Goal: Information Seeking & Learning: Learn about a topic

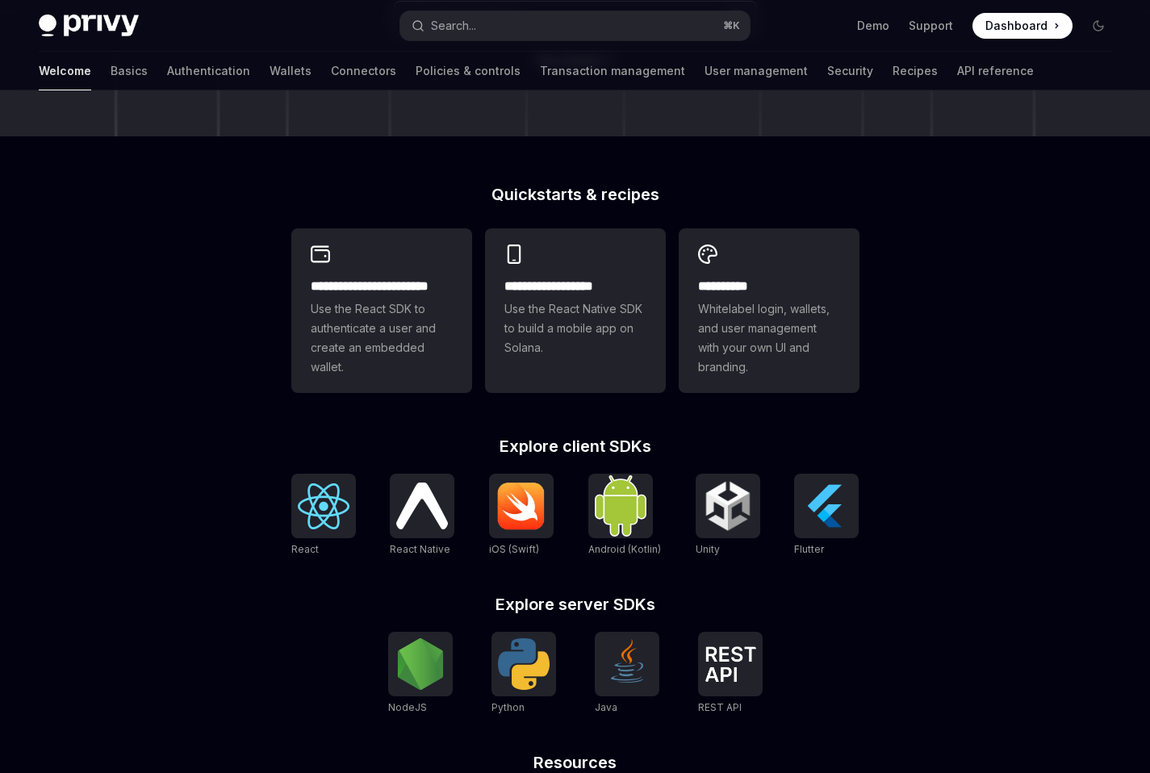
scroll to position [510, 0]
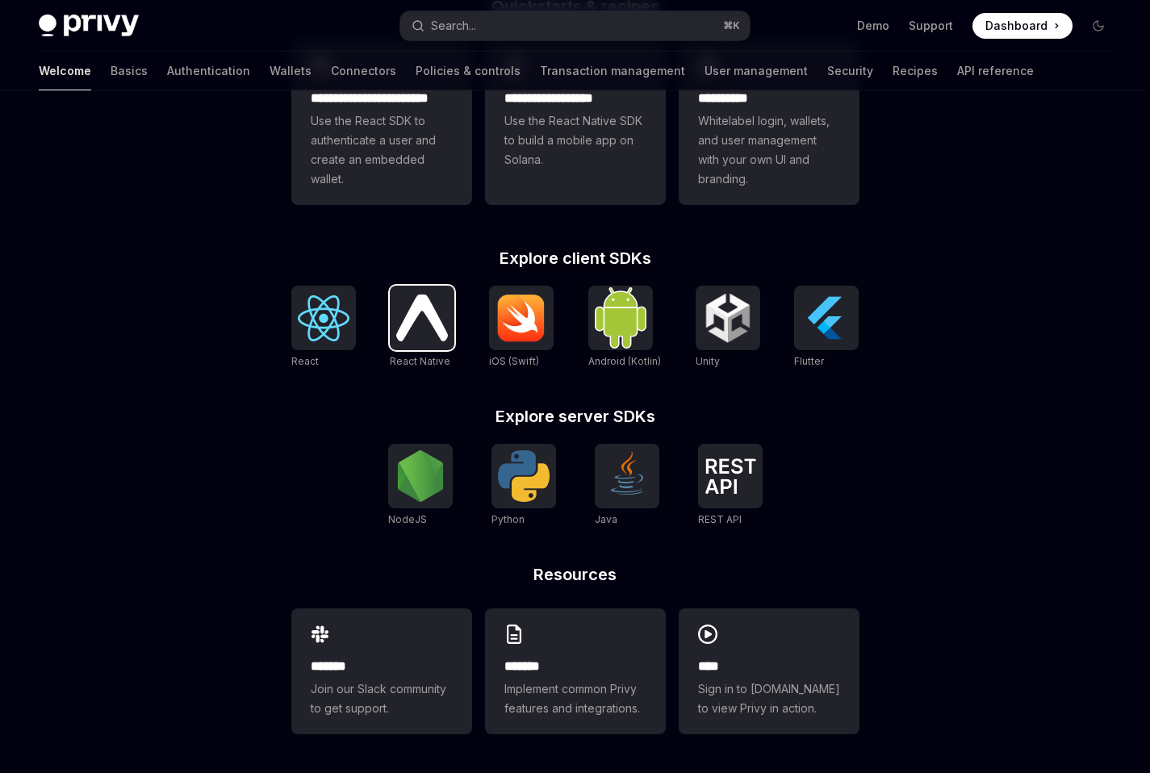
click at [433, 312] on img at bounding box center [422, 318] width 52 height 46
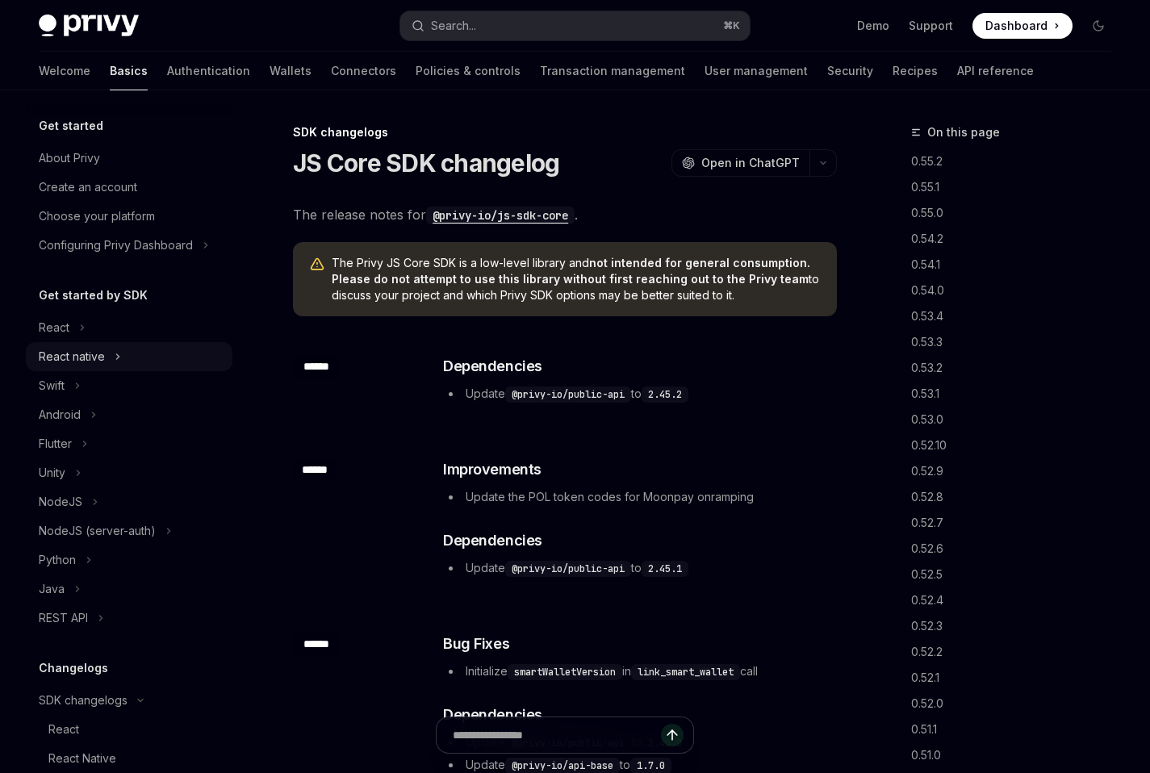
click at [65, 355] on div "React native" at bounding box center [72, 356] width 66 height 19
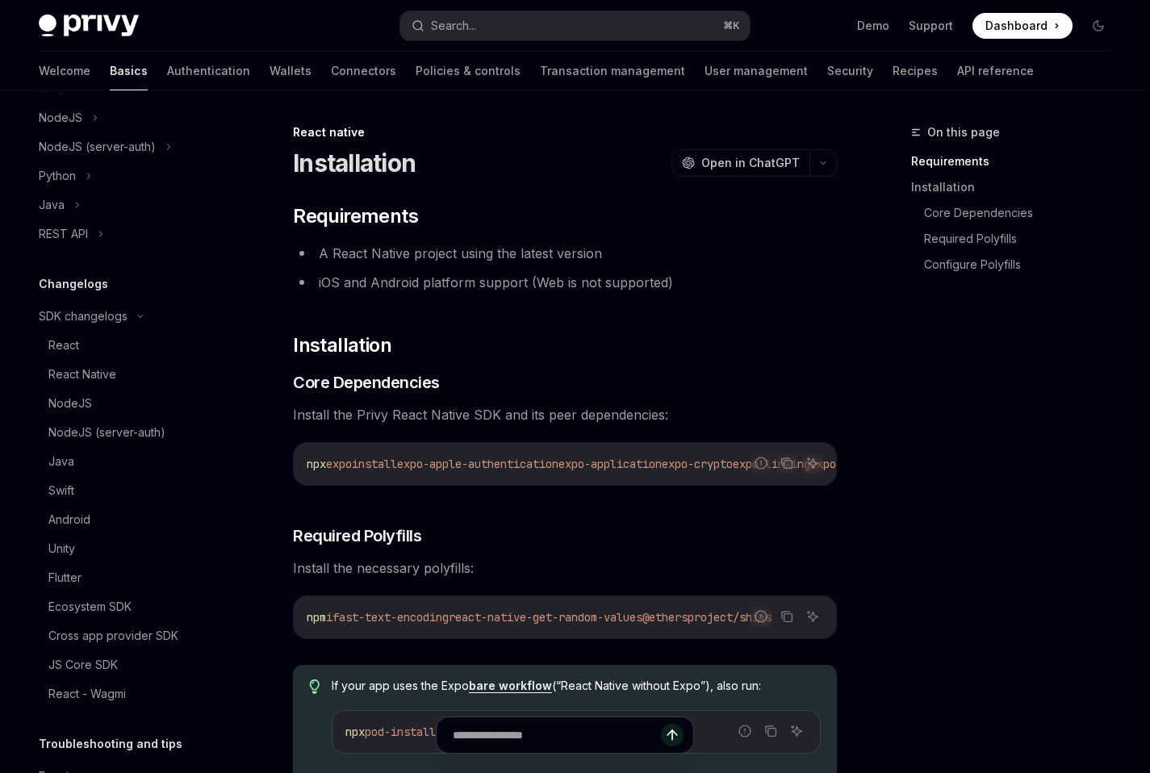
scroll to position [538, 0]
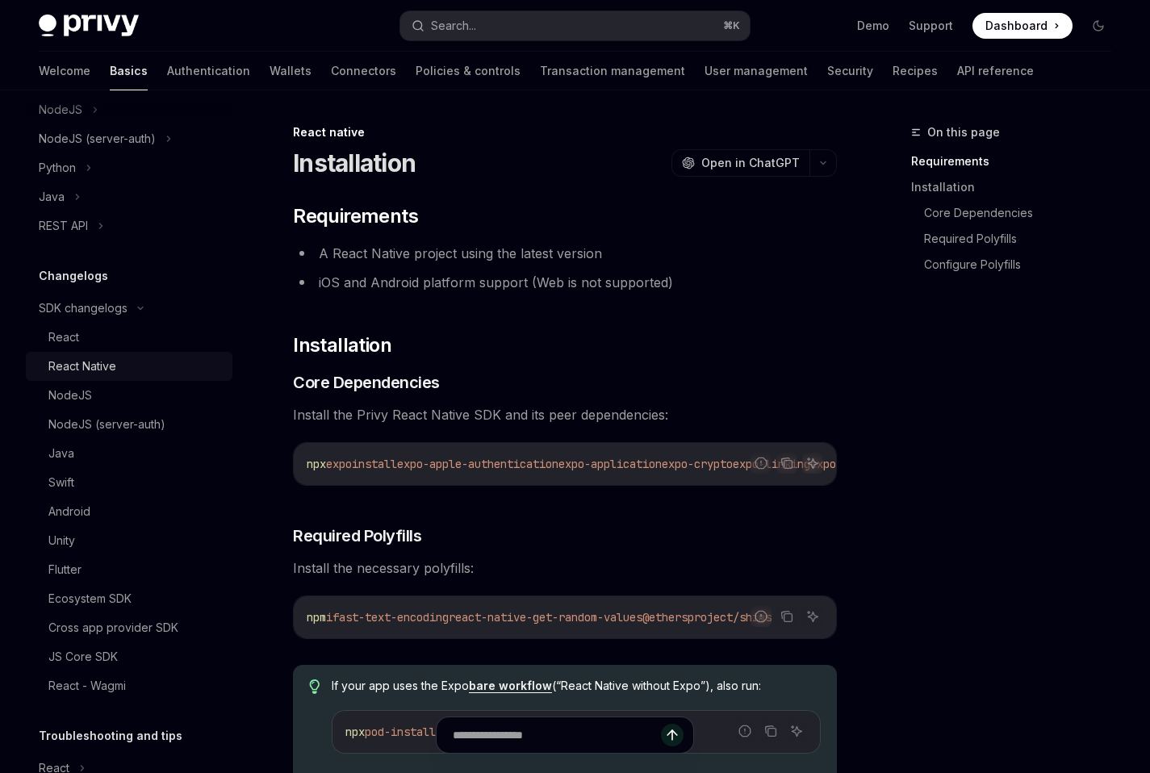
click at [77, 362] on div "React Native" at bounding box center [82, 366] width 68 height 19
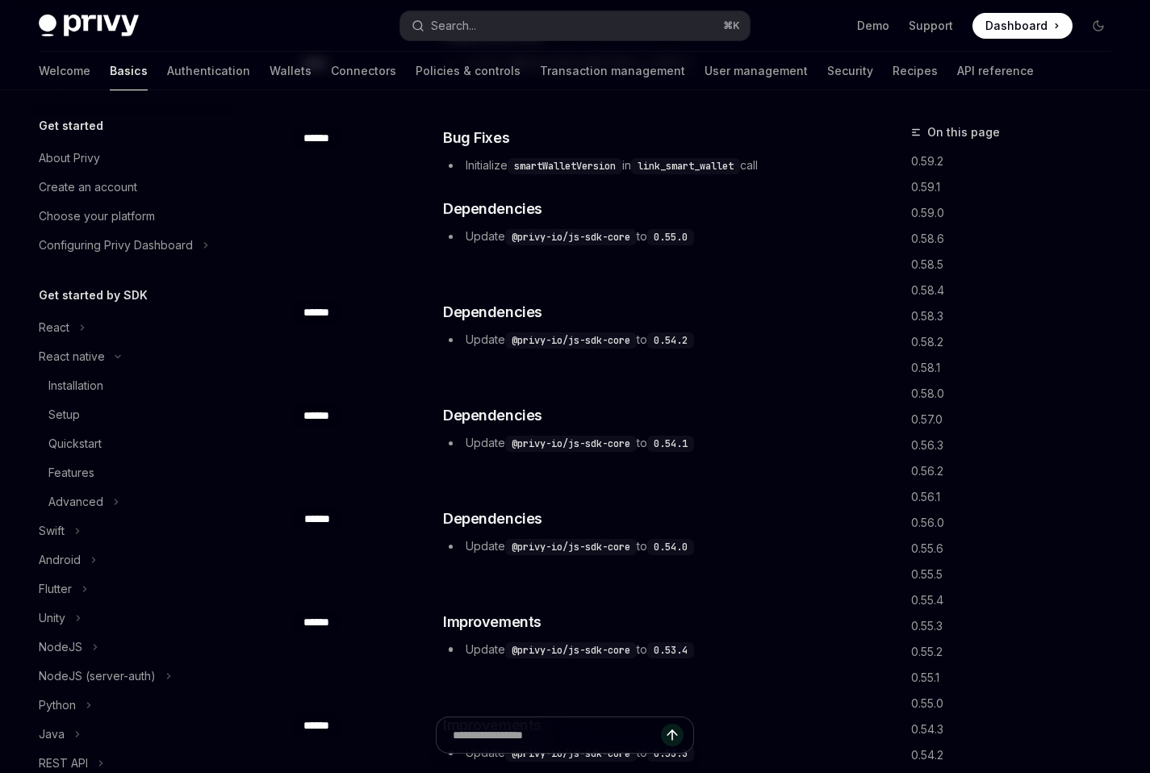
click at [614, 340] on code "@privy-io/js-sdk-core" at bounding box center [571, 341] width 132 height 16
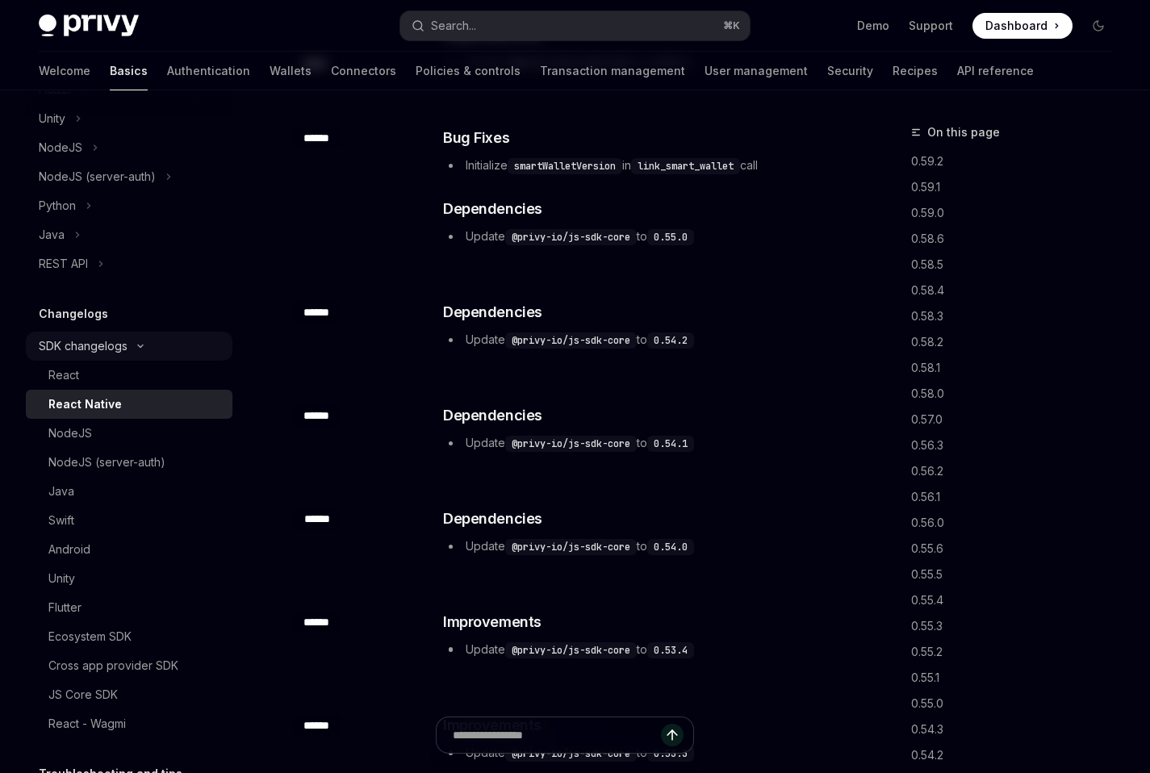
scroll to position [572, 0]
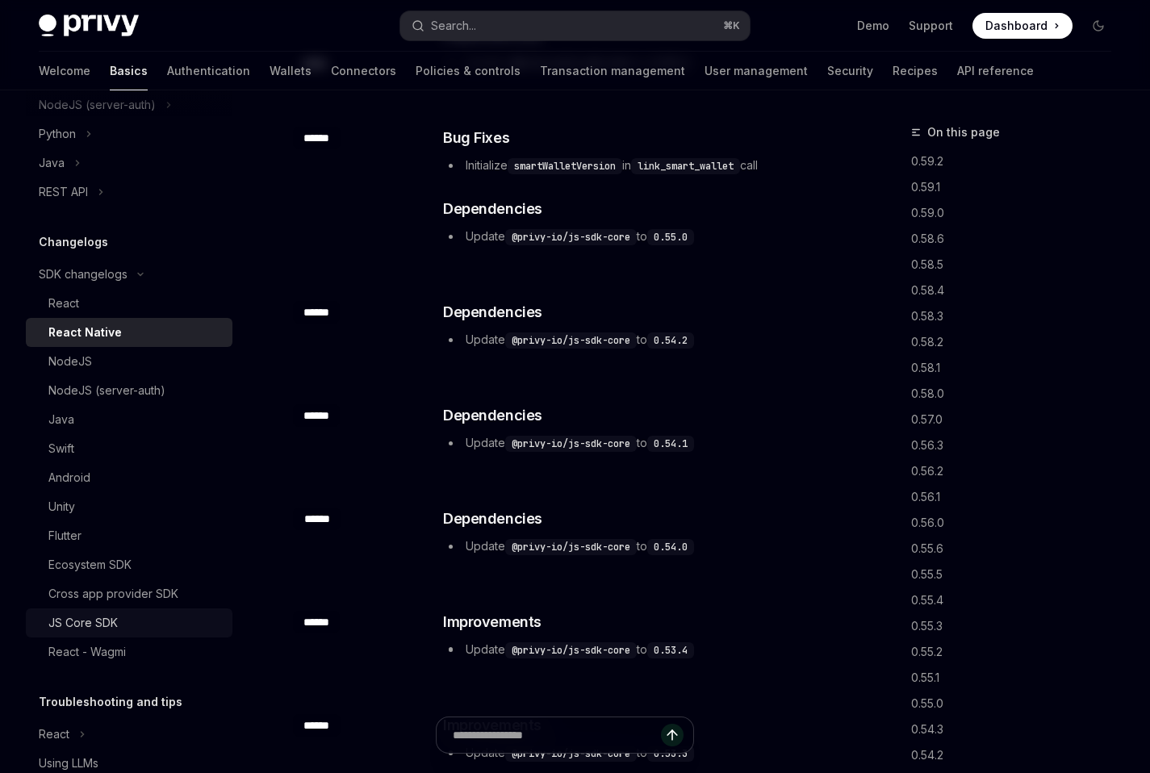
click at [89, 626] on div "JS Core SDK" at bounding box center [82, 623] width 69 height 19
type textarea "*"
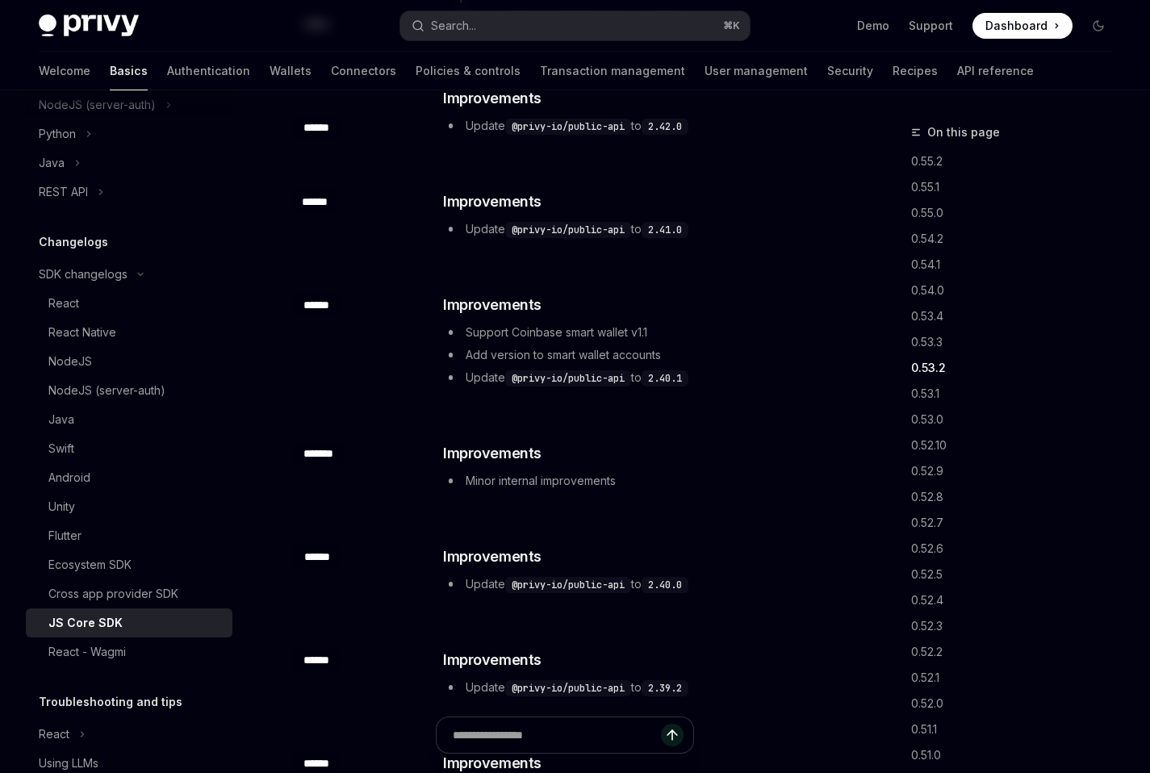
scroll to position [1384, 0]
